Goal: Book appointment/travel/reservation

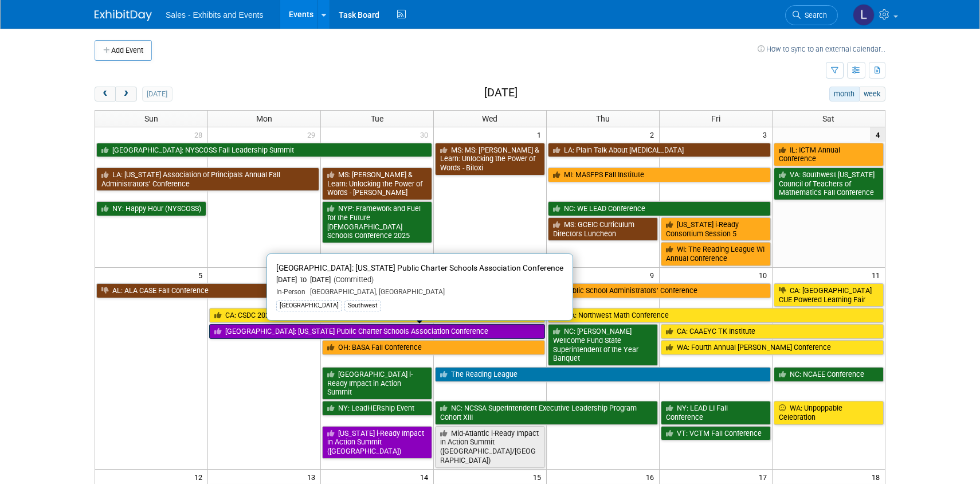
click at [439, 332] on link "[GEOGRAPHIC_DATA]: [US_STATE] Public Charter Schools Association Conference" at bounding box center [377, 331] width 336 height 15
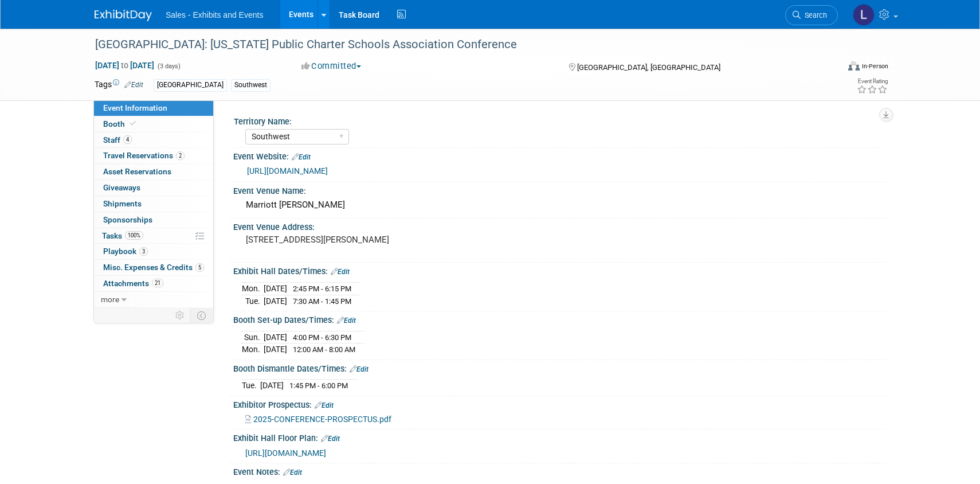
select select "Southwest"
click at [139, 159] on span "Travel Reservations 2" at bounding box center [143, 155] width 81 height 9
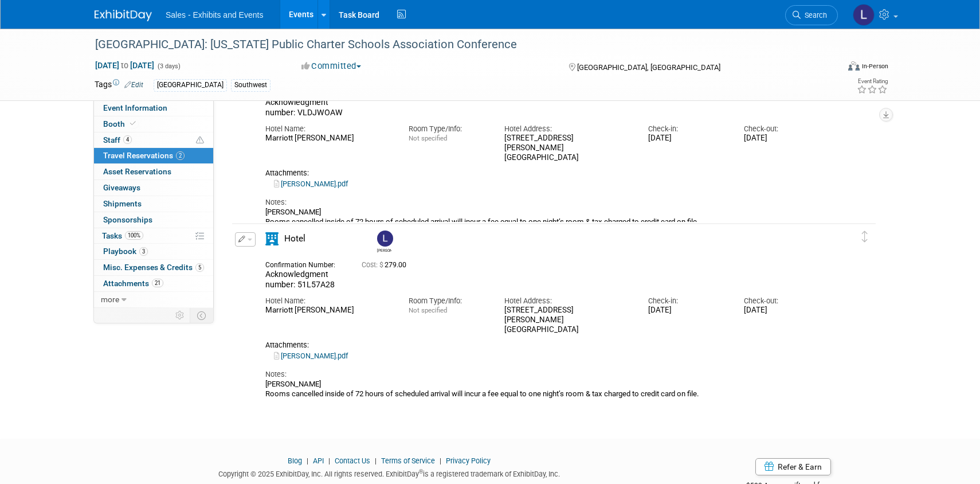
scroll to position [133, 0]
